Goal: Task Accomplishment & Management: Complete application form

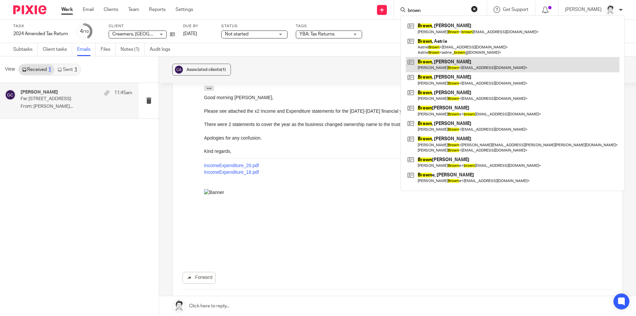
type input "brown"
click at [437, 67] on link at bounding box center [513, 64] width 214 height 15
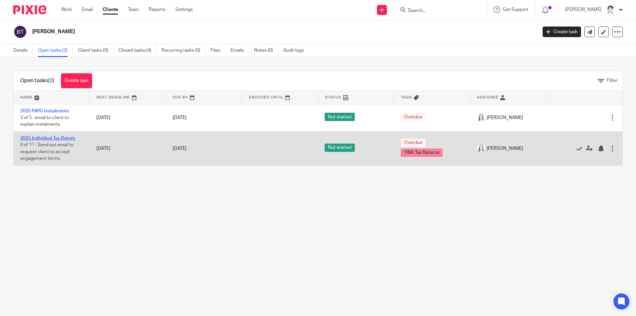
click at [61, 137] on link "2025 Individual Tax Return" at bounding box center [47, 138] width 55 height 5
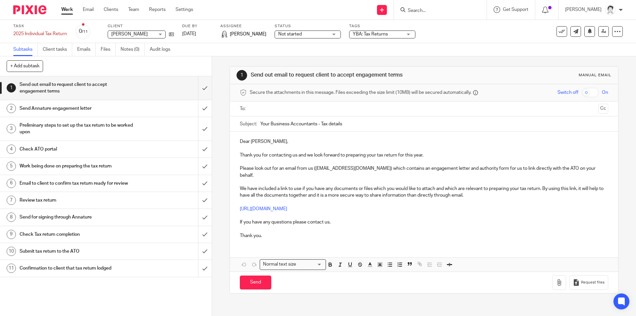
click at [257, 110] on input "text" at bounding box center [423, 109] width 343 height 8
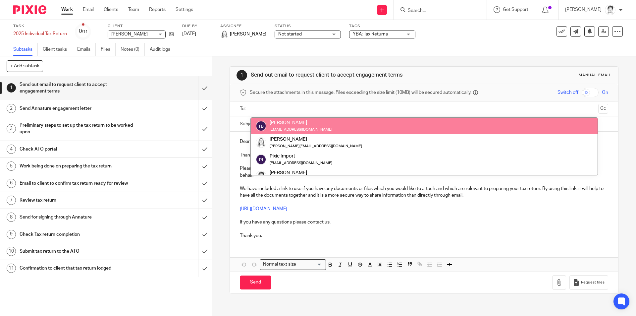
click at [212, 66] on div "1 Send out email to request client to accept engagement terms Manual email Secu…" at bounding box center [424, 185] width 424 height 259
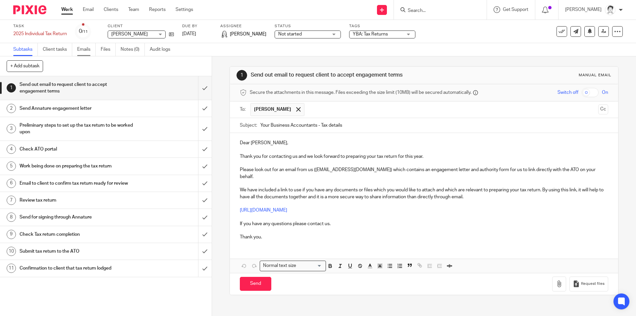
click at [82, 49] on link "Emails" at bounding box center [86, 49] width 19 height 13
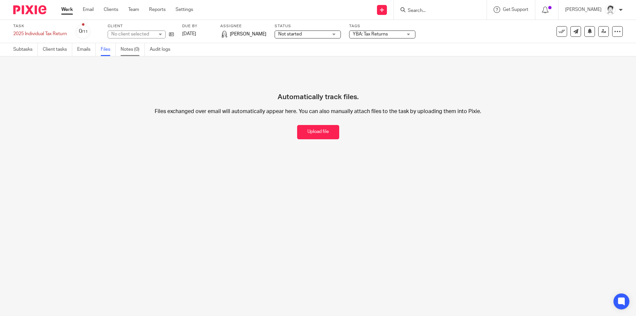
click at [129, 49] on link "Notes (0)" at bounding box center [133, 49] width 24 height 13
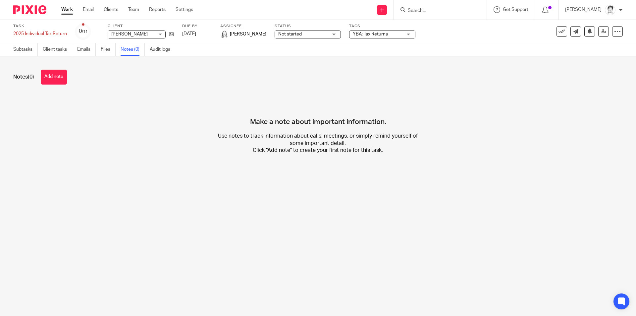
click at [606, 31] on div "See template in use Advanced task editor Copy task Make recurring [GEOGRAPHIC_D…" at bounding box center [590, 31] width 66 height 11
click at [614, 32] on icon at bounding box center [617, 31] width 7 height 7
click at [584, 88] on button "Delete" at bounding box center [587, 86] width 53 height 5
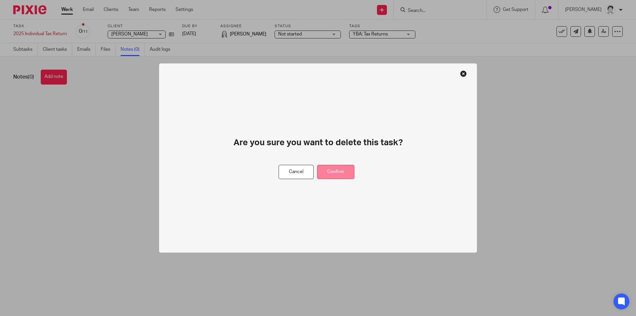
click at [345, 176] on button "Confirm" at bounding box center [335, 172] width 37 height 14
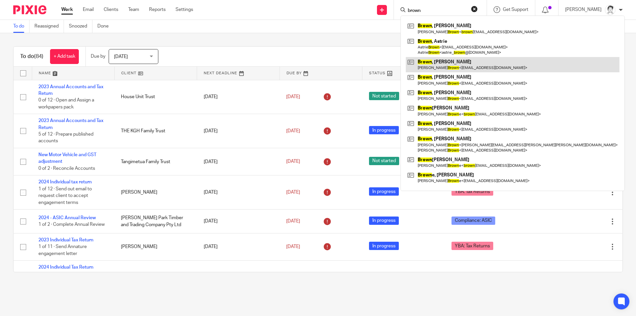
type input "brown"
click at [433, 67] on link at bounding box center [513, 64] width 214 height 15
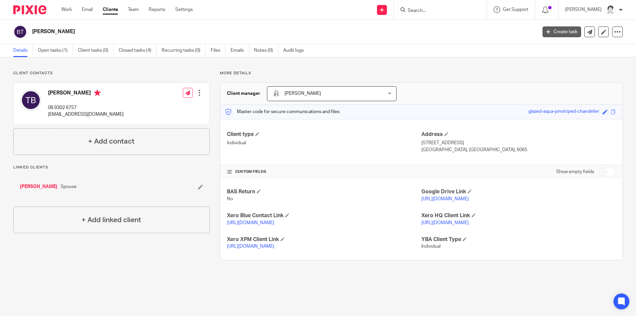
click at [548, 30] on link "Create task" at bounding box center [562, 32] width 38 height 11
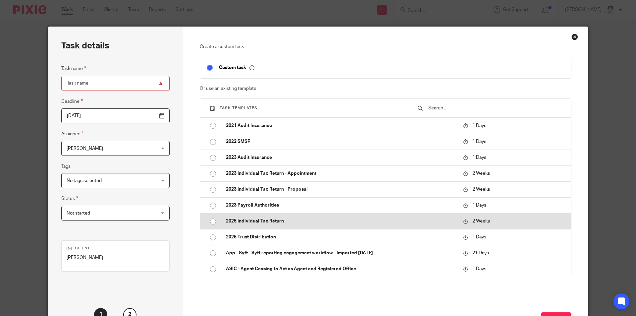
click at [262, 221] on p "2025 Individual Tax Return" at bounding box center [341, 221] width 231 height 7
type input "[DATE]"
type input "2025 Individual Tax Return"
checkbox input "false"
radio input "true"
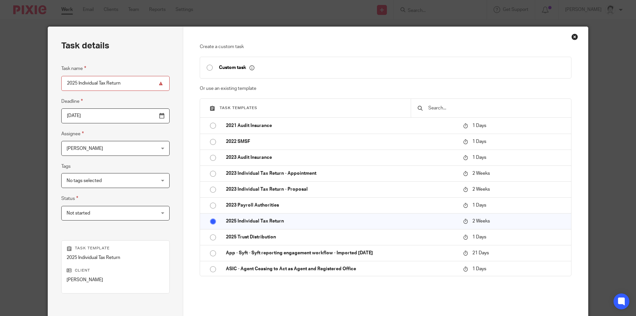
click at [104, 145] on span "[PERSON_NAME]" at bounding box center [108, 148] width 82 height 14
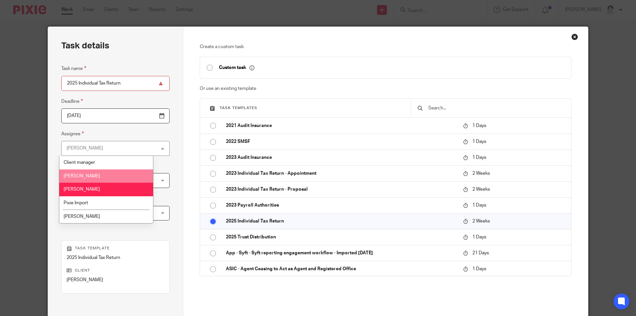
click at [89, 176] on span "[PERSON_NAME]" at bounding box center [82, 176] width 36 height 5
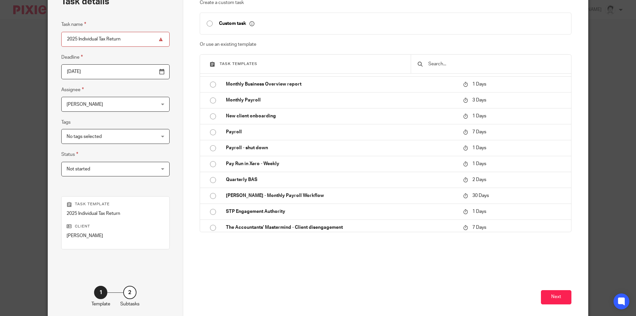
scroll to position [76, 0]
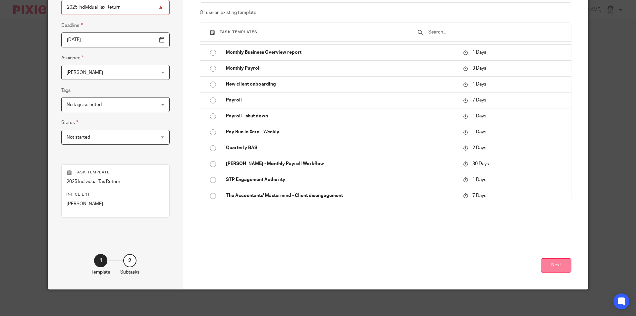
click at [557, 270] on button "Next" at bounding box center [556, 265] width 30 height 14
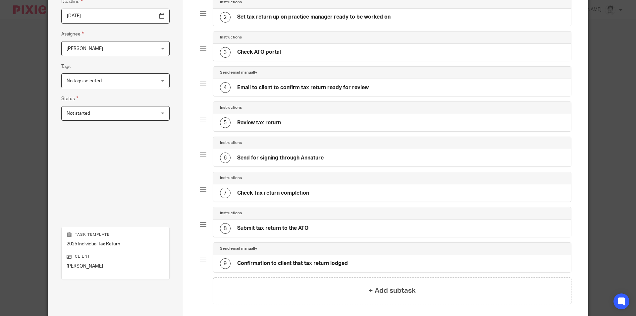
scroll to position [162, 0]
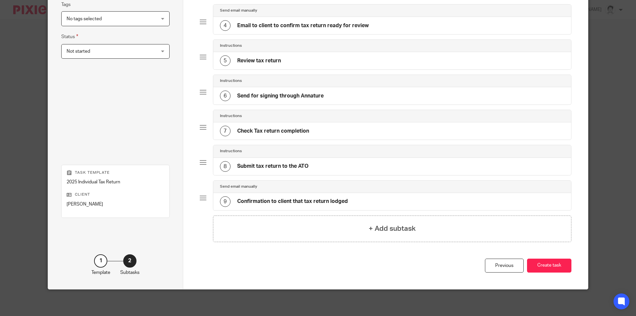
drag, startPoint x: 544, startPoint y: 259, endPoint x: 539, endPoint y: 257, distance: 5.8
click at [543, 259] on button "Create task" at bounding box center [549, 265] width 44 height 14
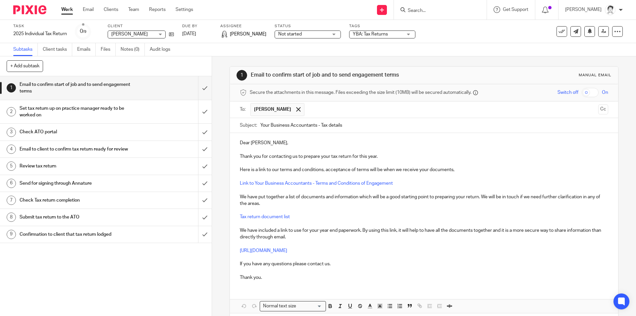
scroll to position [29, 0]
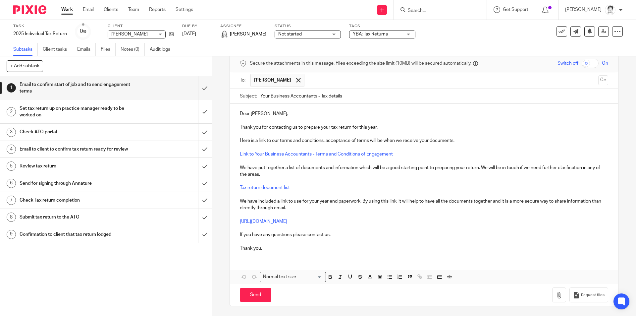
click at [272, 114] on p "Dear Tracey," at bounding box center [424, 113] width 368 height 7
click at [254, 293] on input "Send" at bounding box center [255, 295] width 31 height 14
type input "Sent"
